Goal: Find specific page/section: Find specific page/section

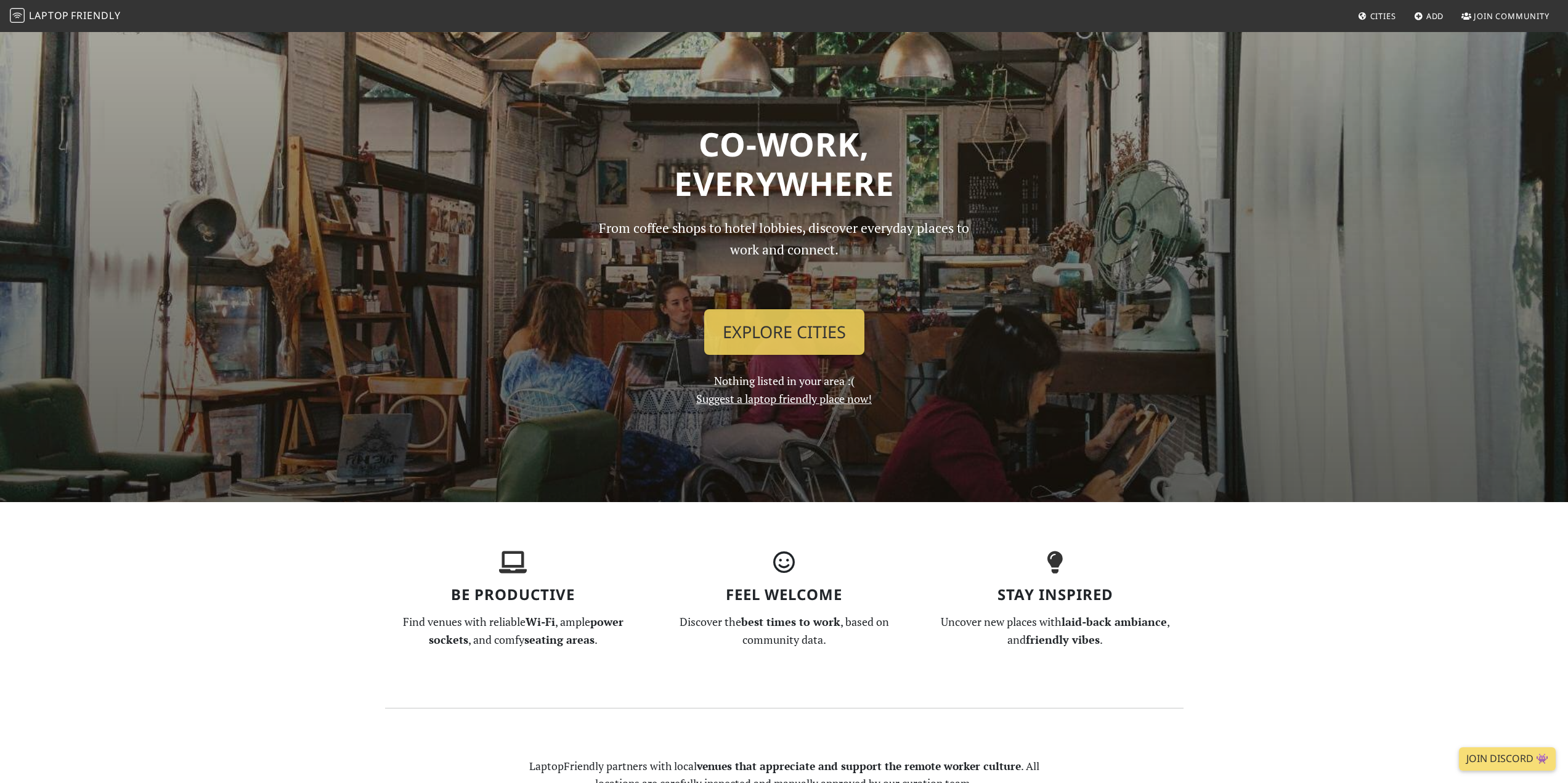
click at [1371, 16] on span "Cities" at bounding box center [1382, 16] width 26 height 12
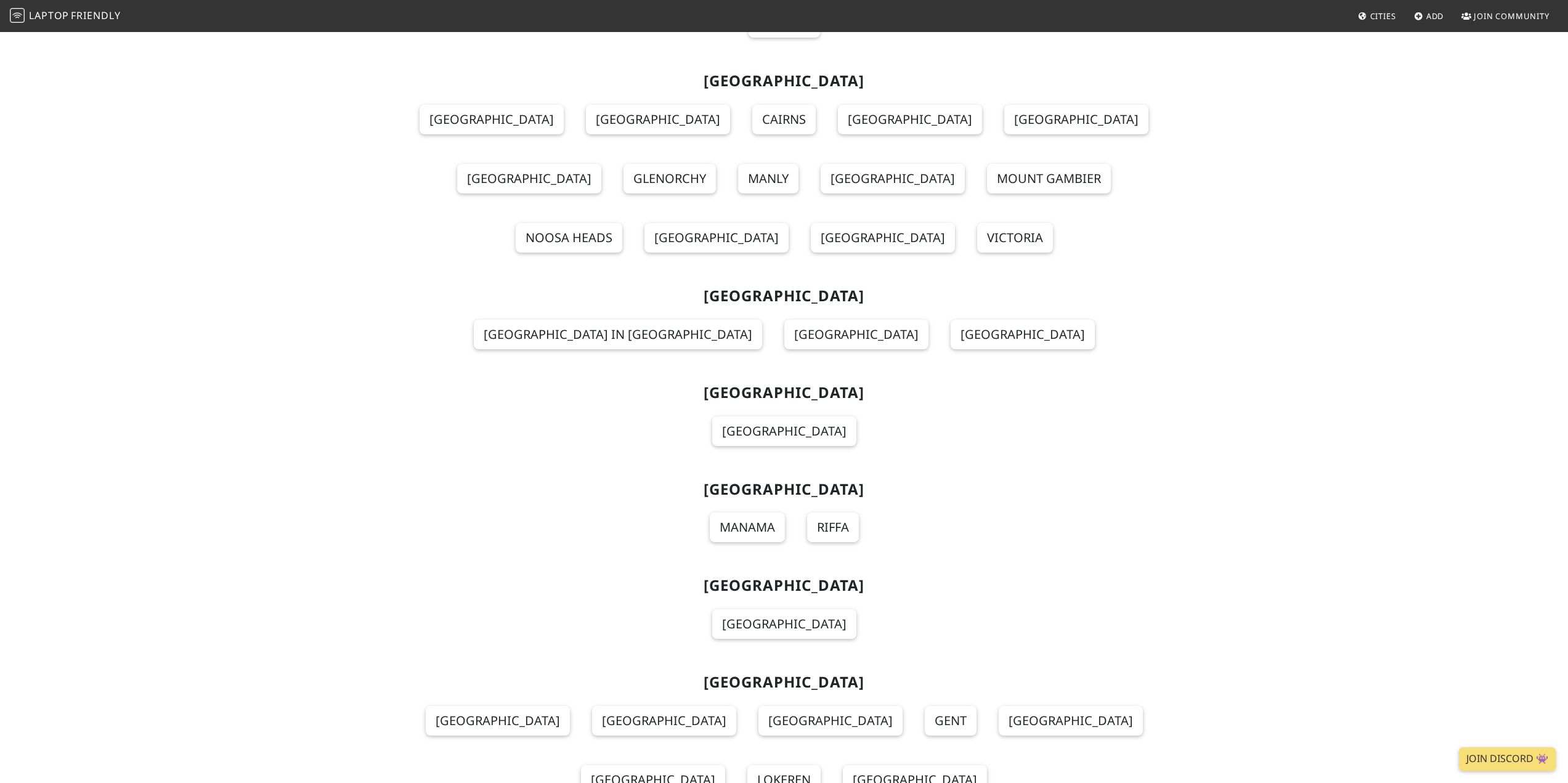
scroll to position [11253, 0]
